Goal: Task Accomplishment & Management: Use online tool/utility

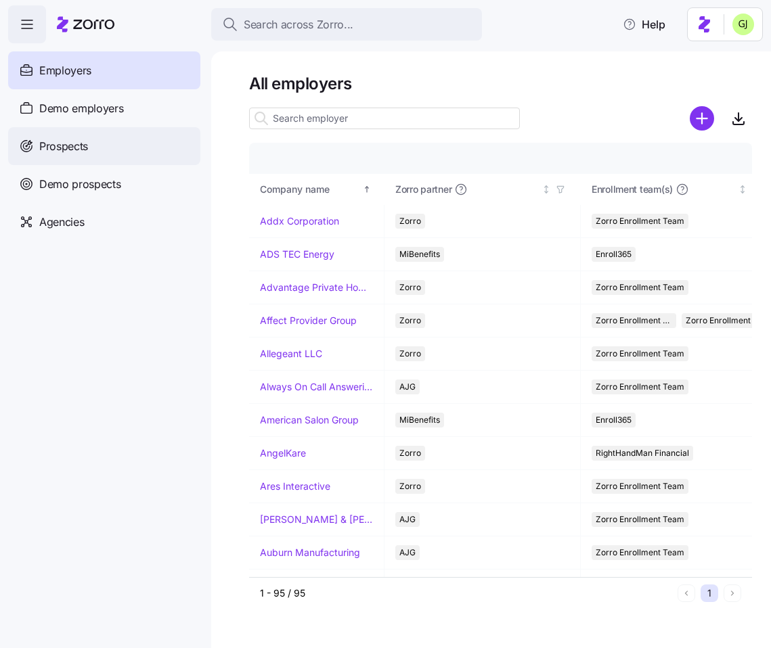
click at [83, 146] on span "Prospects" at bounding box center [63, 146] width 49 height 17
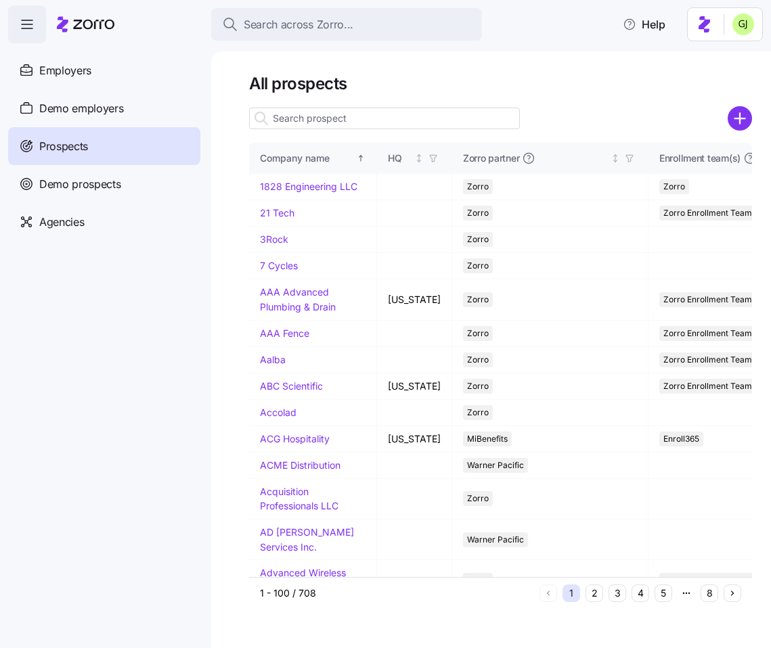
click at [372, 118] on input at bounding box center [384, 119] width 271 height 22
click at [378, 118] on input "Efficient Pipeline" at bounding box center [384, 119] width 271 height 22
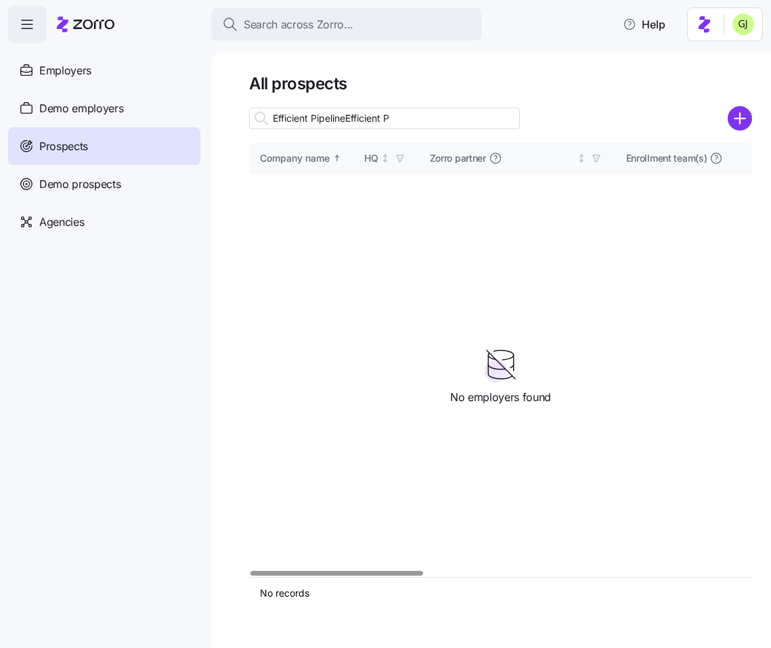
type input "Efficient PipelineEfficient"
click at [426, 119] on input "Efficient PipelineEfficient" at bounding box center [384, 119] width 271 height 22
click at [378, 123] on input "Efficient PipelineEfficient" at bounding box center [384, 119] width 271 height 22
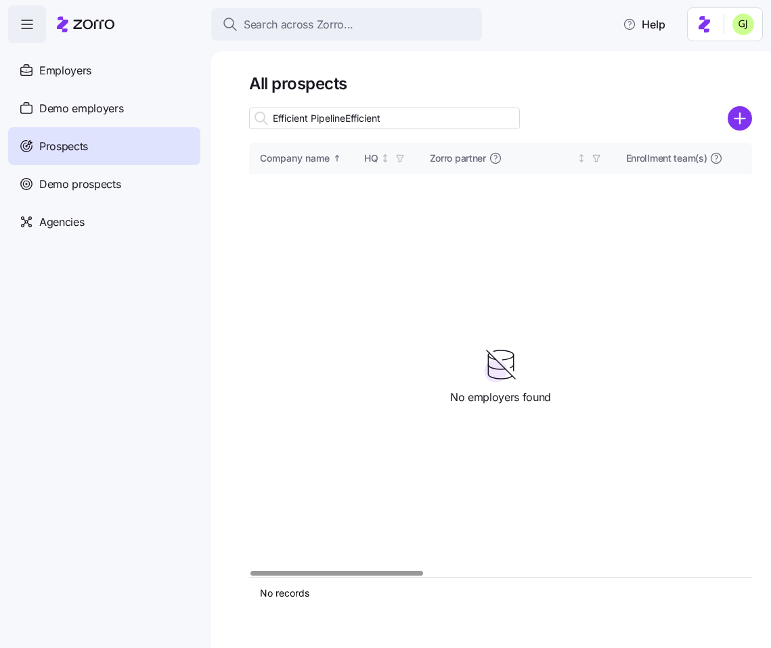
click at [378, 123] on input "Efficient PipelineEfficient" at bounding box center [384, 119] width 271 height 22
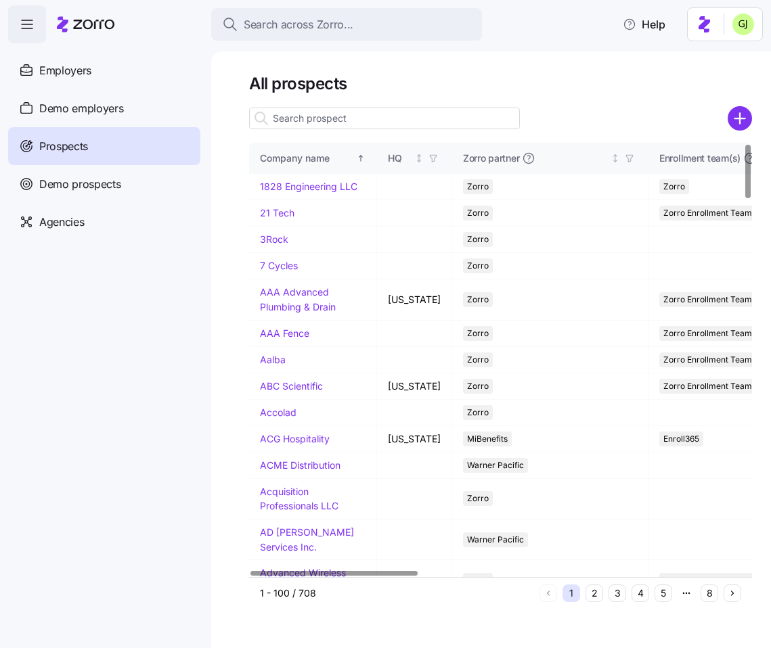
click at [353, 116] on input at bounding box center [384, 119] width 271 height 22
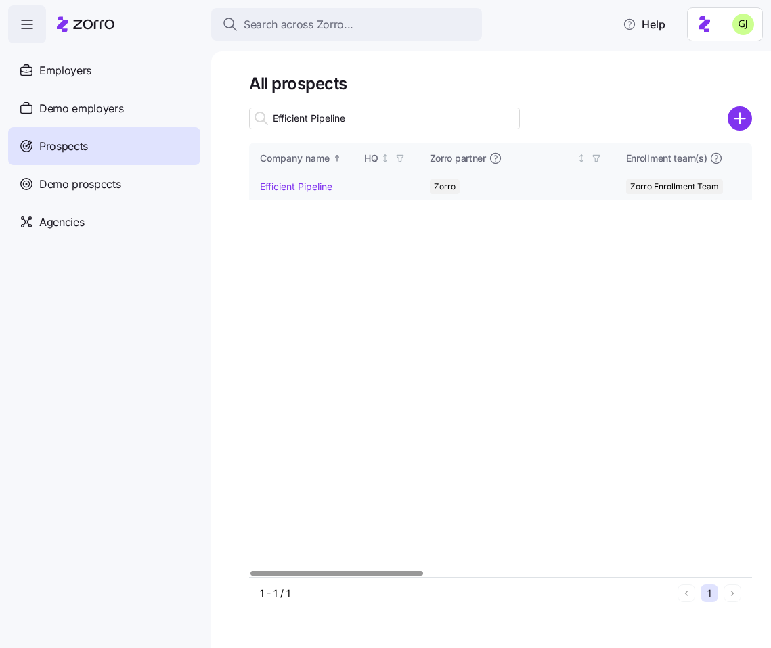
type input "Efficient Pipeline"
click at [296, 188] on link "Efficient Pipeline" at bounding box center [296, 187] width 72 height 12
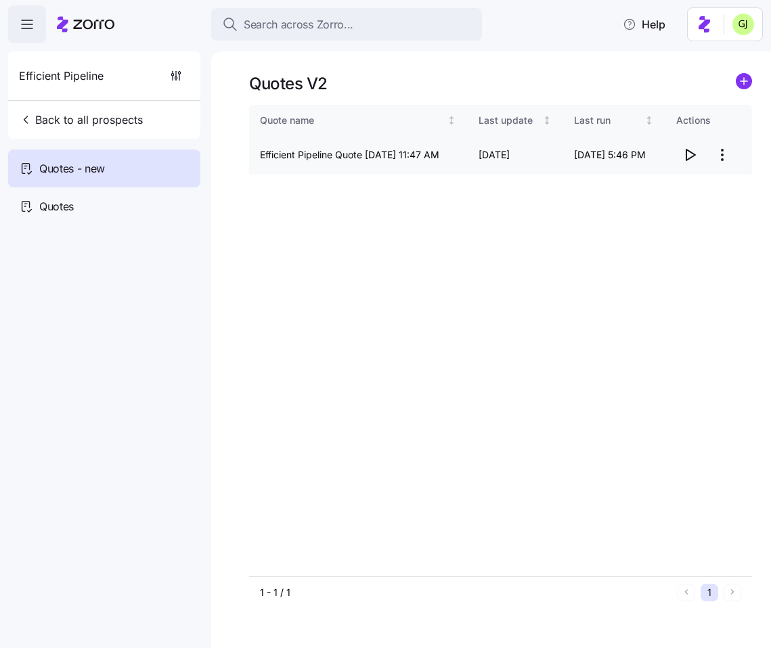
click at [690, 156] on icon "button" at bounding box center [689, 155] width 16 height 16
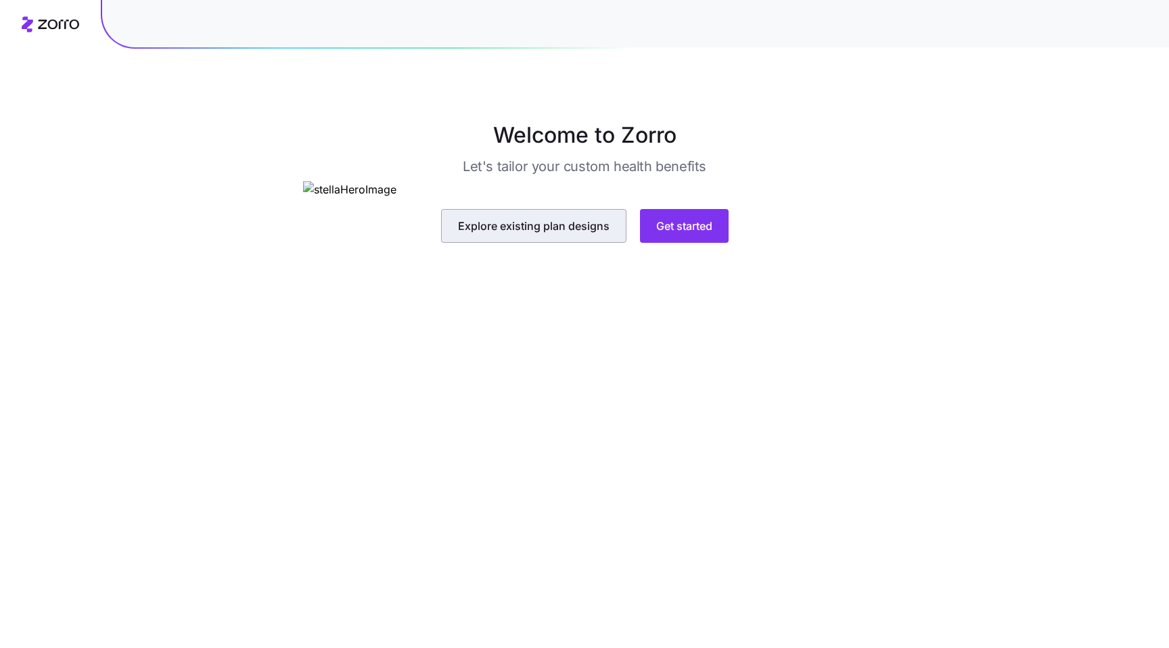
click at [552, 234] on span "Explore existing plan designs" at bounding box center [534, 226] width 152 height 16
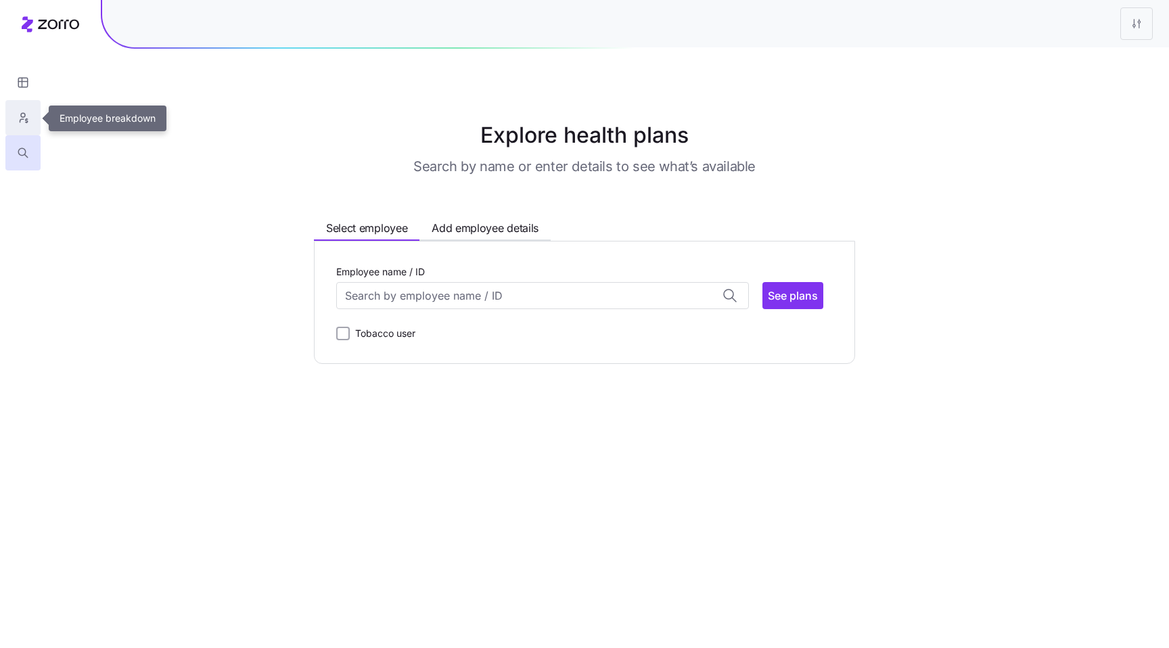
click at [24, 113] on icon "button" at bounding box center [23, 118] width 12 height 14
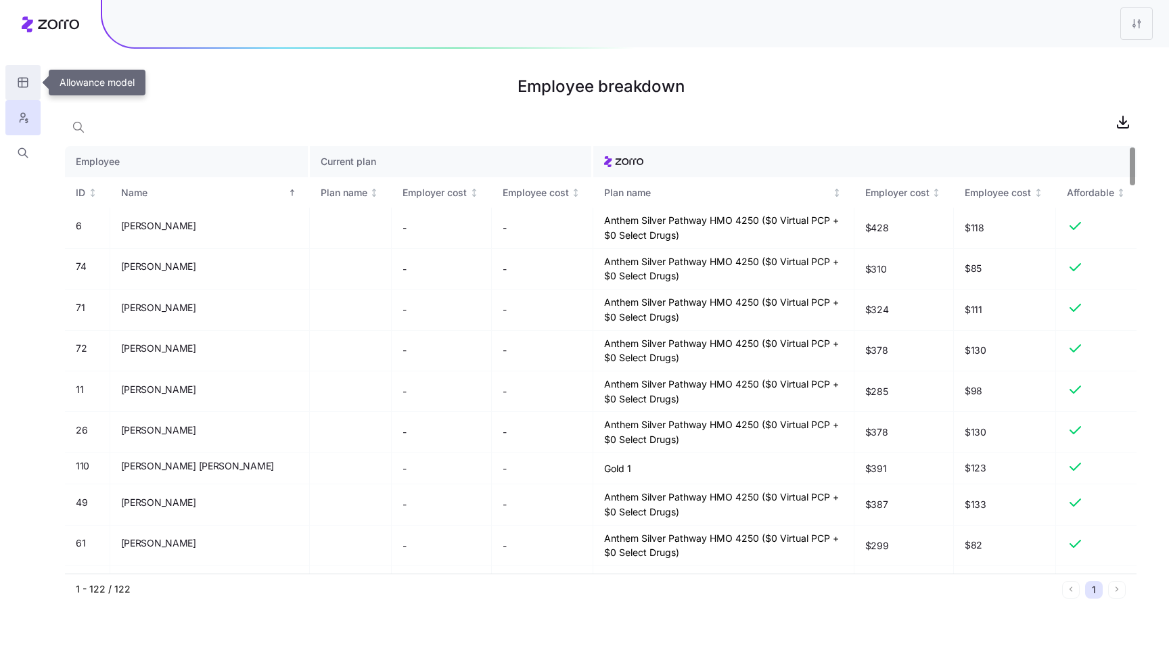
click at [14, 76] on button "button" at bounding box center [22, 82] width 35 height 35
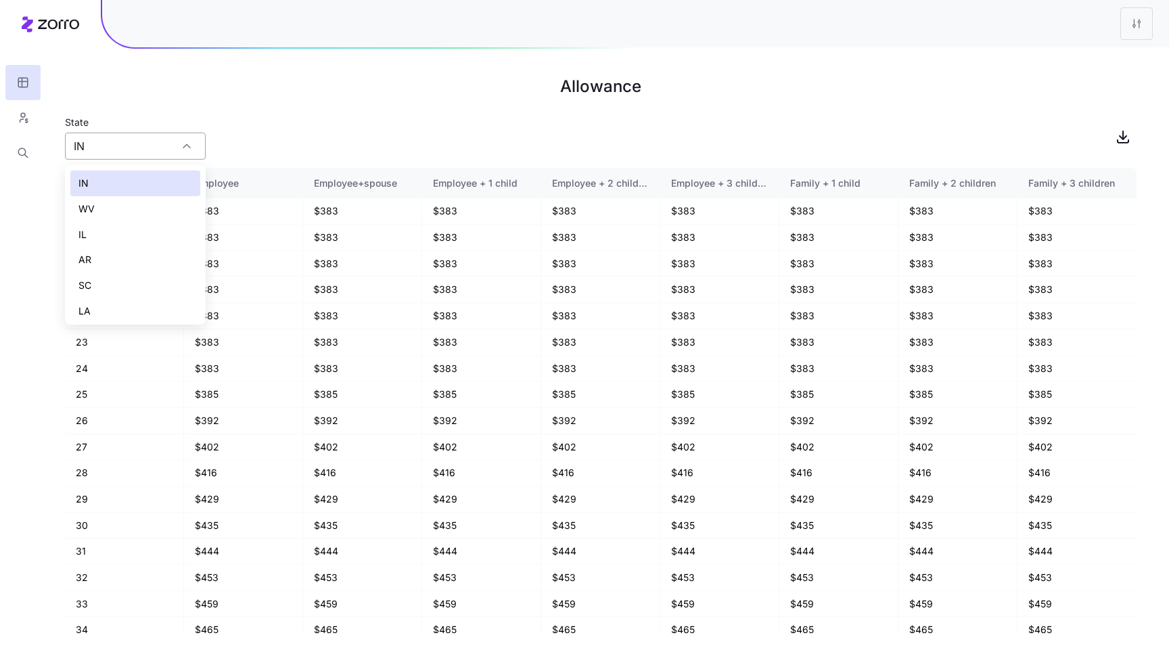
click at [187, 145] on div "IN" at bounding box center [135, 146] width 141 height 27
click at [376, 78] on h1 "Allowance" at bounding box center [601, 86] width 1072 height 32
click at [189, 146] on div "IN" at bounding box center [135, 146] width 141 height 27
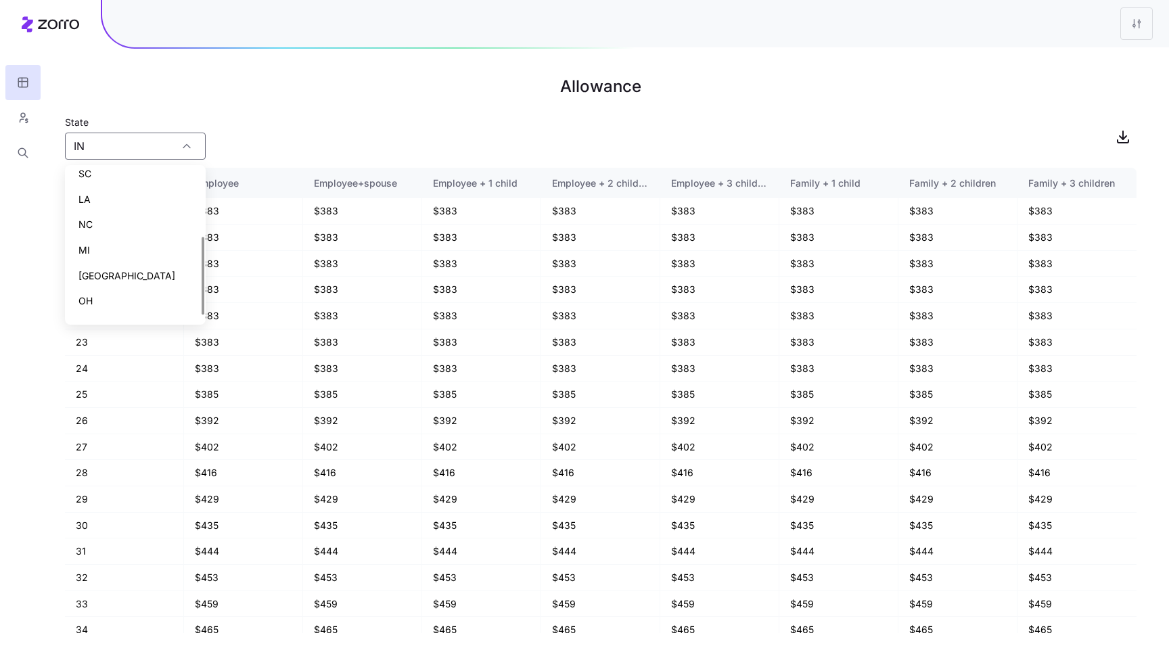
scroll to position [131, 0]
type input "I"
type input "IN"
